Goal: Task Accomplishment & Management: Manage account settings

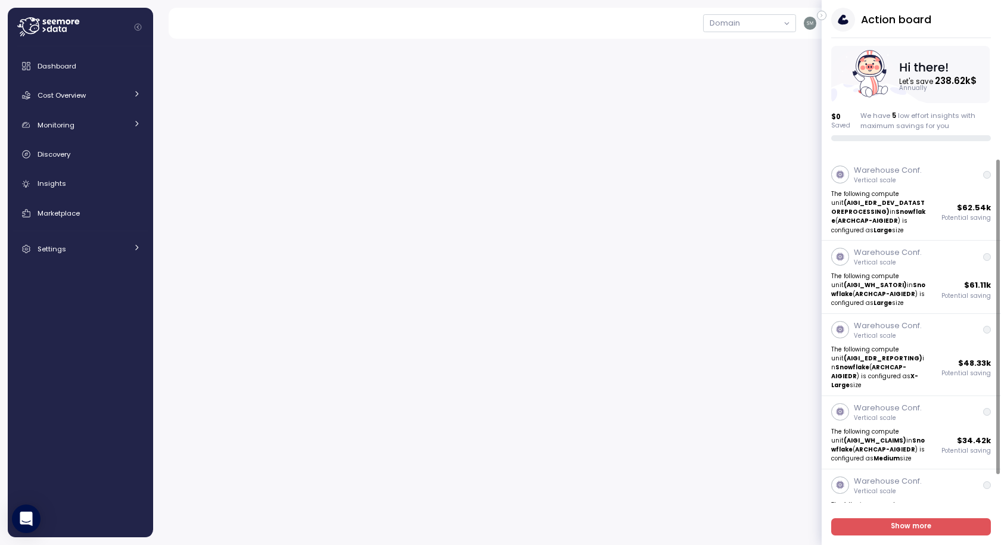
click at [819, 15] on icon "button" at bounding box center [821, 15] width 5 height 14
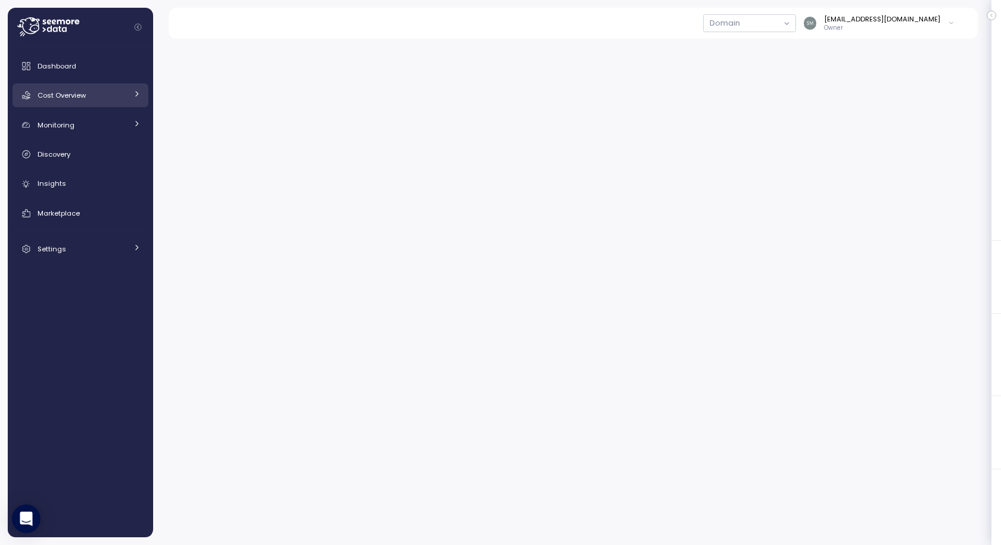
click at [71, 91] on div "Cost Overview" at bounding box center [82, 95] width 89 height 12
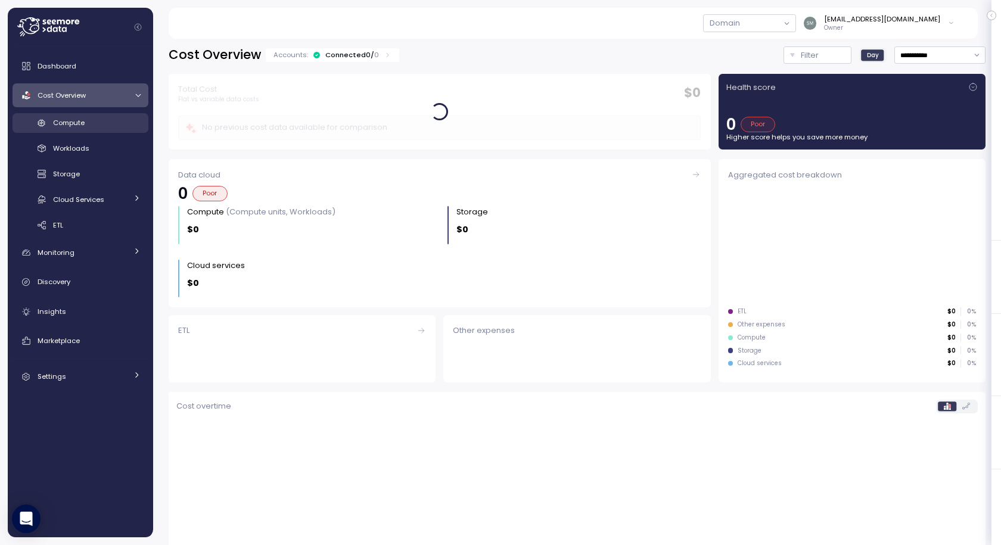
click at [67, 119] on span "Compute" at bounding box center [69, 123] width 32 height 10
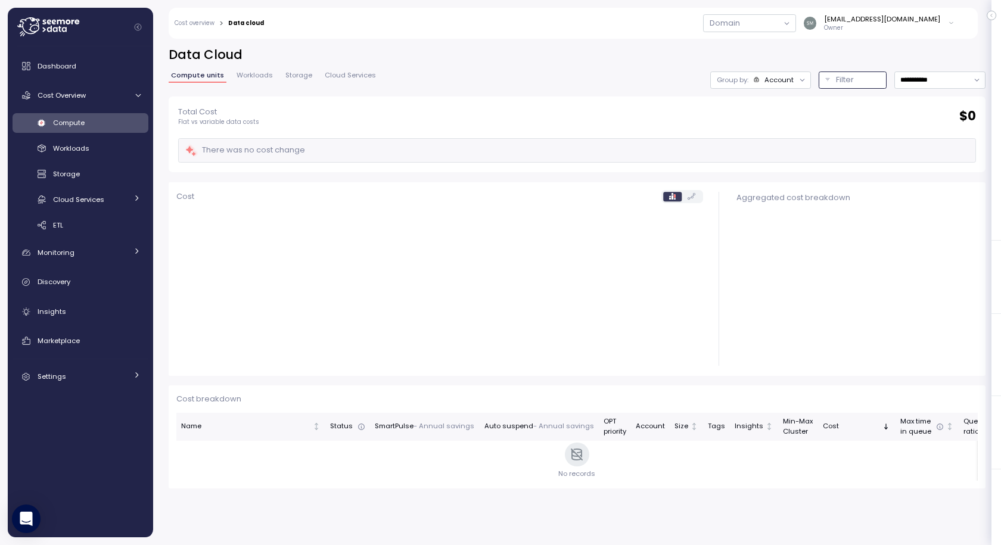
click at [836, 80] on p "Filter" at bounding box center [845, 80] width 18 height 12
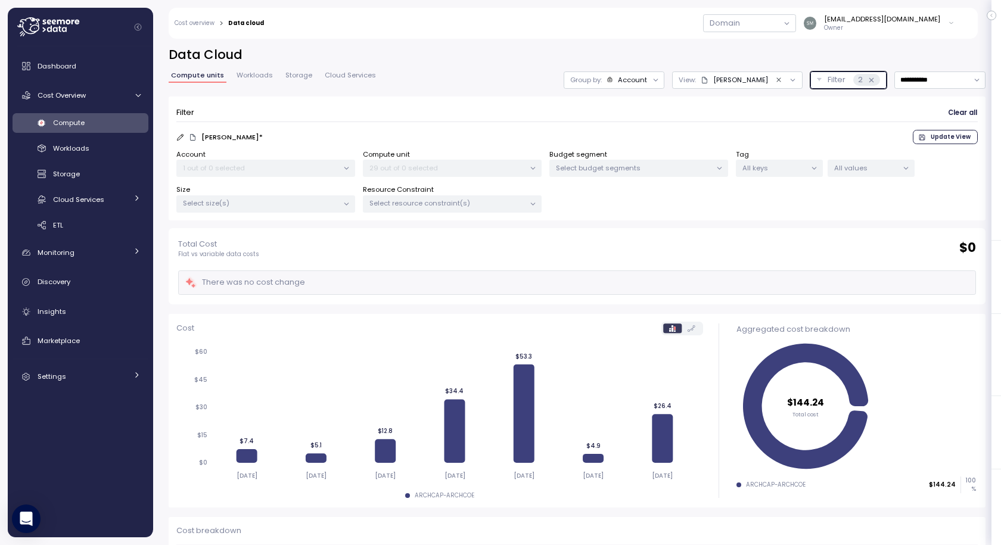
click at [775, 82] on icon "Clear value" at bounding box center [779, 80] width 8 height 8
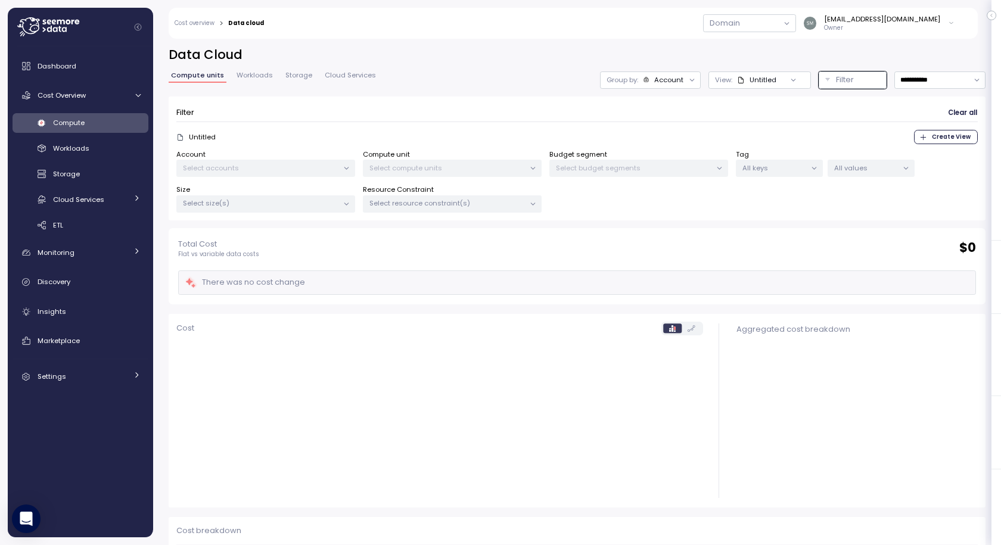
click at [776, 80] on div at bounding box center [793, 79] width 34 height 17
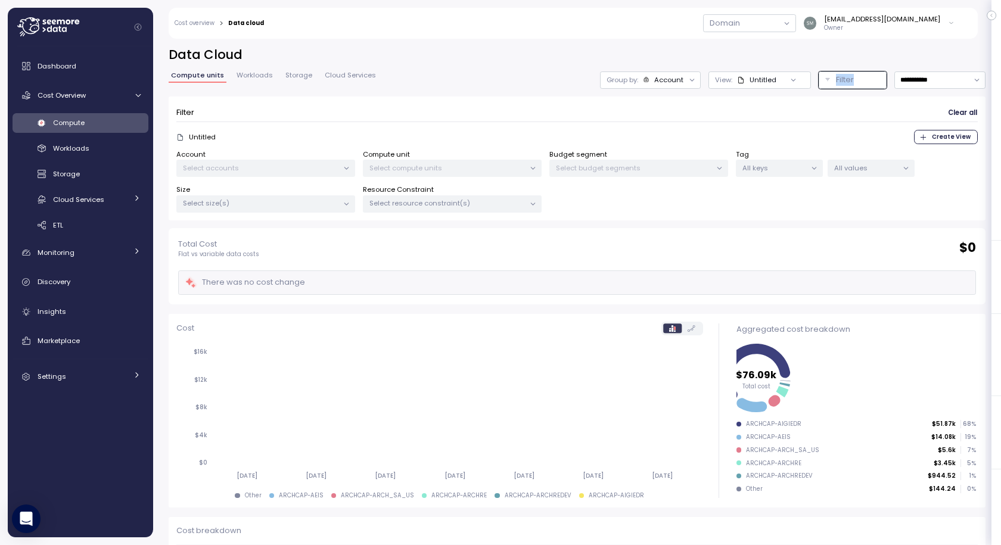
click at [776, 80] on div at bounding box center [793, 79] width 34 height 17
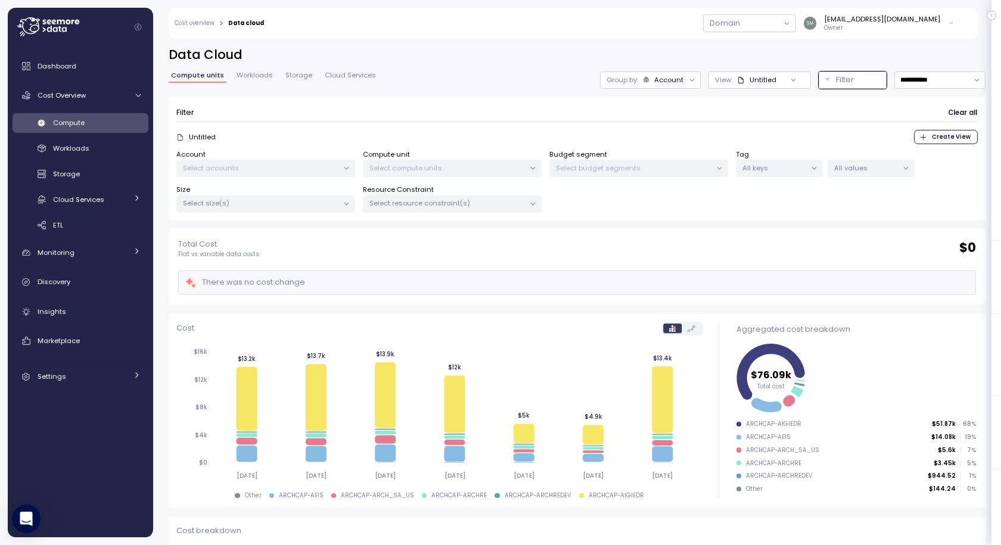
click at [789, 82] on icon at bounding box center [793, 80] width 8 height 8
click at [836, 77] on p "Filter" at bounding box center [845, 80] width 18 height 12
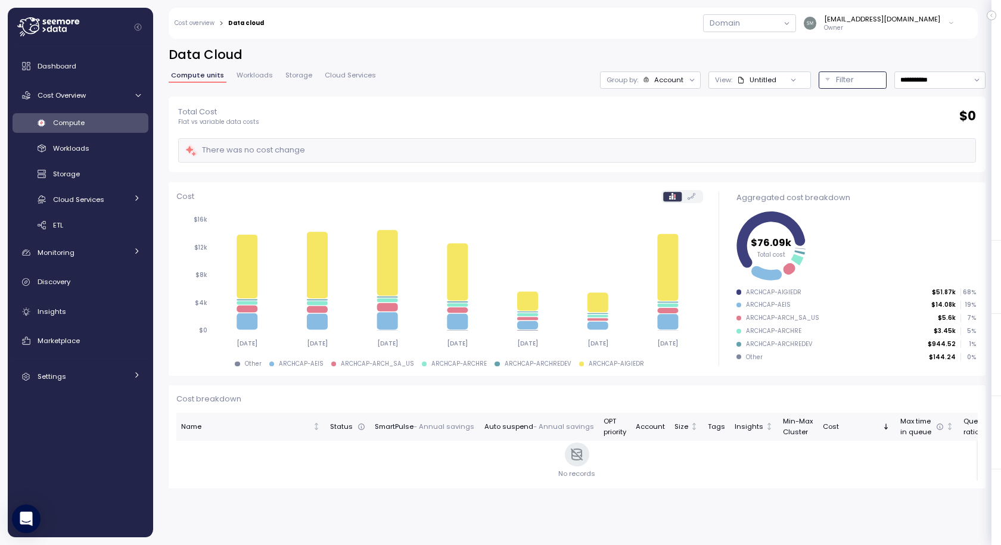
click at [836, 77] on p "Filter" at bounding box center [845, 80] width 18 height 12
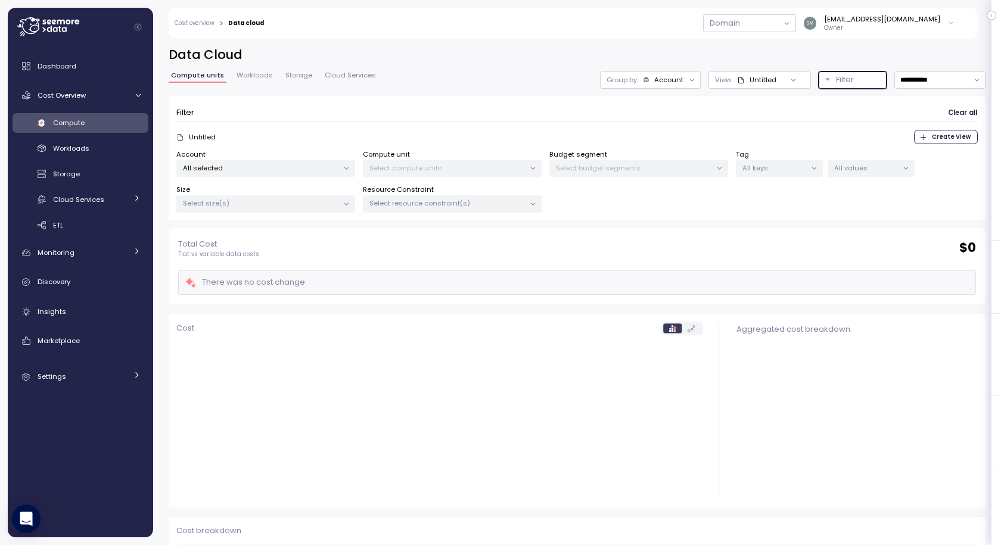
click at [231, 168] on p "All selected" at bounding box center [261, 168] width 156 height 10
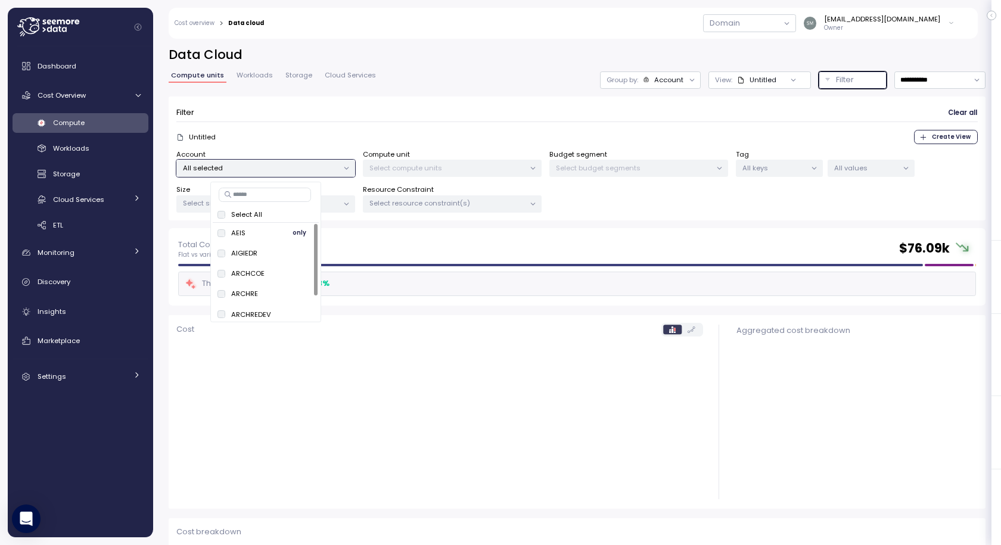
click at [296, 229] on span "only" at bounding box center [300, 232] width 14 height 13
click at [418, 234] on div "Total Cost Flat vs variable data costs $ 14.08k There was a cost decrease of 4.…" at bounding box center [577, 266] width 817 height 77
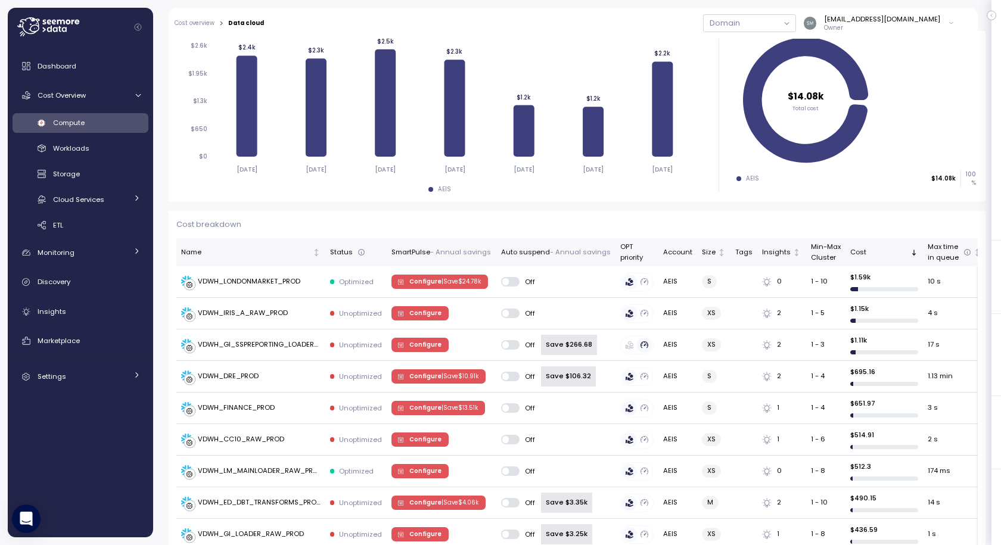
scroll to position [298, 0]
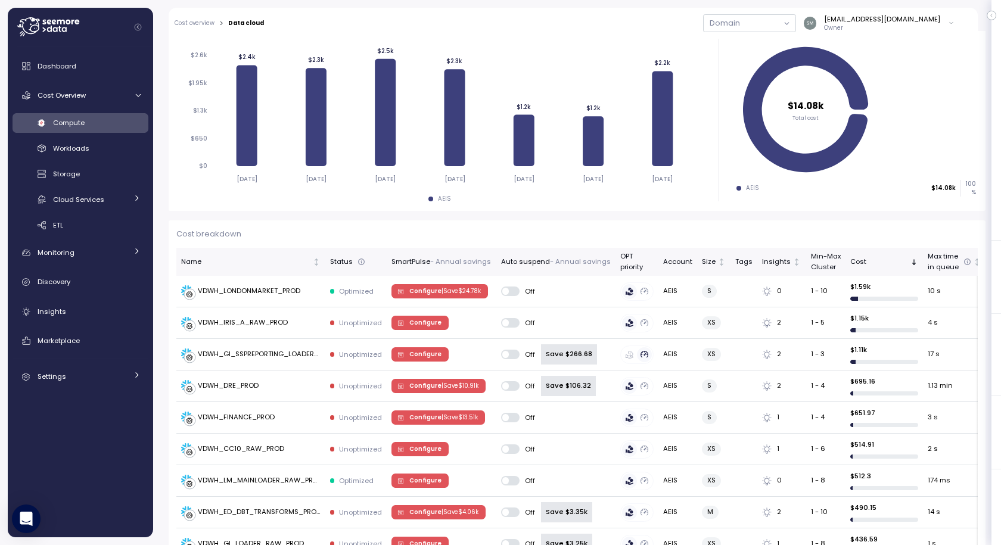
drag, startPoint x: 953, startPoint y: 234, endPoint x: 873, endPoint y: 229, distance: 79.4
click at [873, 229] on p "Cost breakdown" at bounding box center [576, 234] width 801 height 12
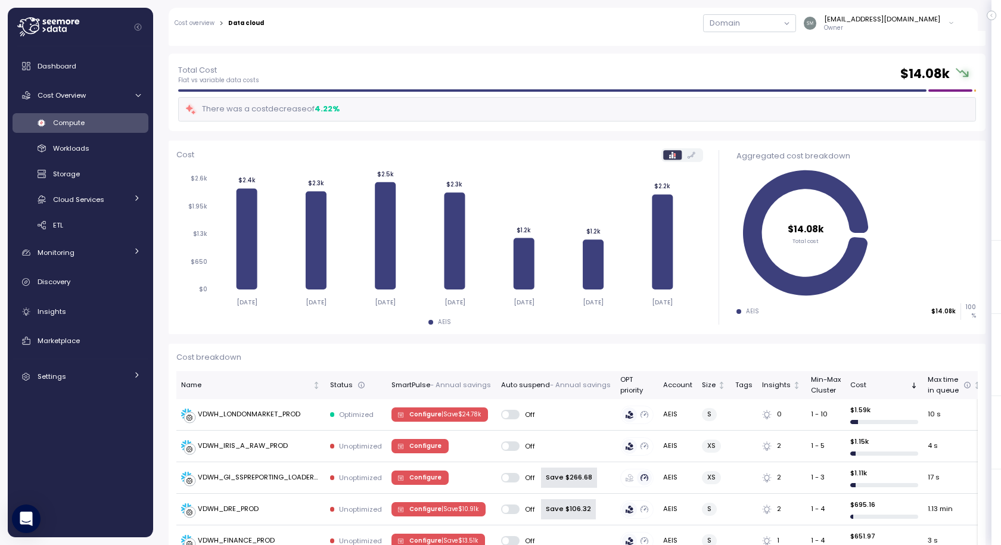
scroll to position [179, 0]
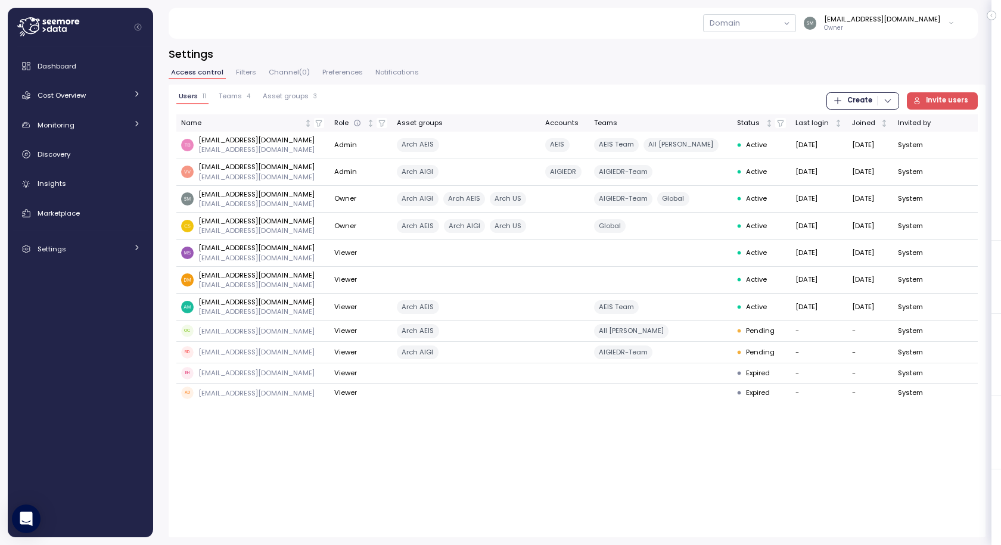
click at [229, 64] on div "Settings Access control Filters Channel ( 0 ) Preferences Notifications Users 1…" at bounding box center [577, 291] width 817 height 491
click at [247, 65] on div "Settings Access control Filters Channel ( 0 ) Preferences Notifications Users 1…" at bounding box center [577, 291] width 817 height 491
click at [240, 73] on span "Filters" at bounding box center [246, 72] width 20 height 7
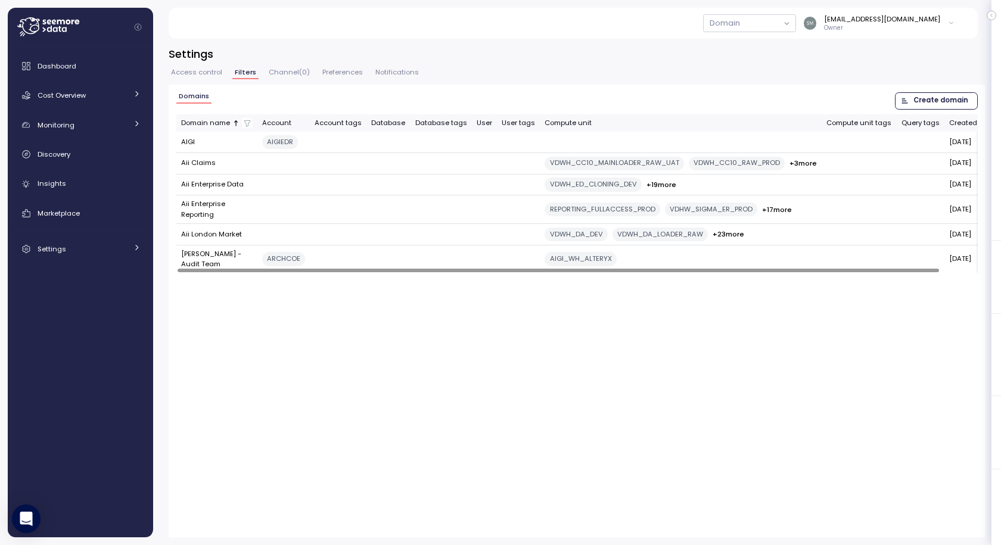
click at [198, 79] on button "Access control" at bounding box center [197, 74] width 56 height 10
